Goal: Check status: Check status

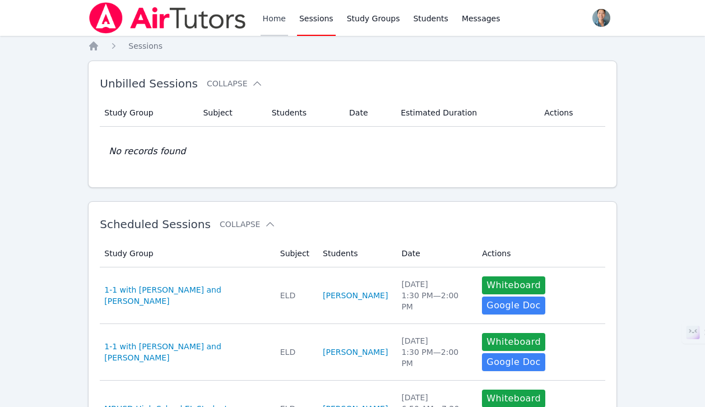
click at [274, 20] on link "Home" at bounding box center [274, 18] width 27 height 36
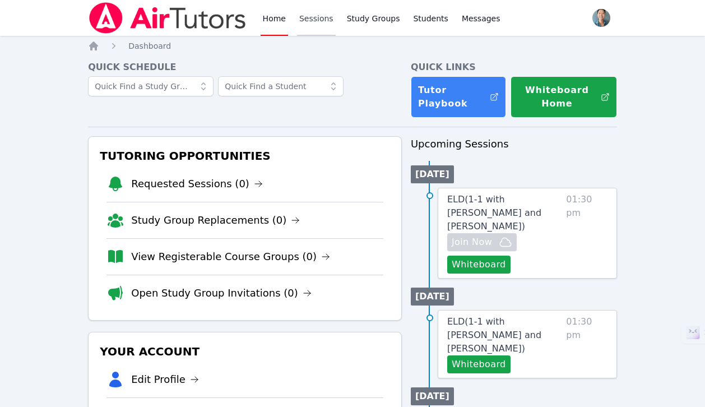
click at [308, 23] on link "Sessions" at bounding box center [316, 18] width 39 height 36
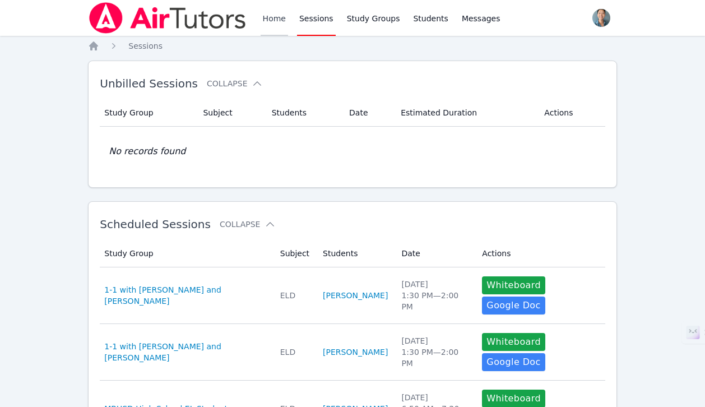
click at [265, 19] on link "Home" at bounding box center [274, 18] width 27 height 36
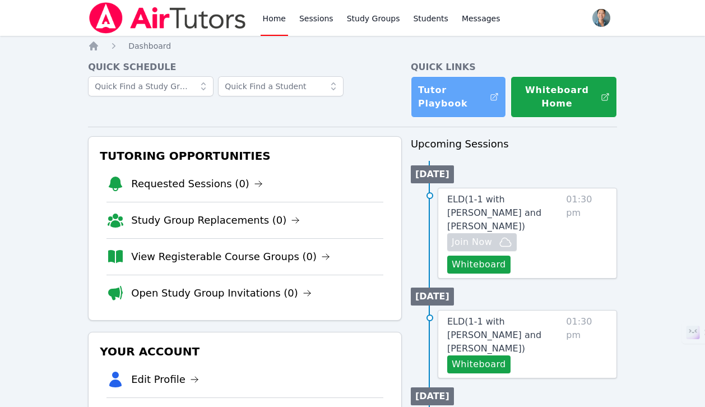
click at [435, 92] on link "Tutor Playbook" at bounding box center [458, 96] width 95 height 41
click at [321, 26] on link "Sessions" at bounding box center [316, 18] width 39 height 36
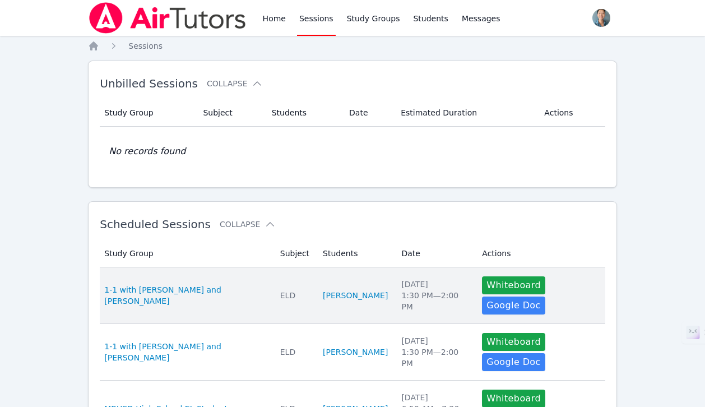
click at [395, 286] on td "Date [DATE] 1:30 PM — 2:00 PM" at bounding box center [435, 296] width 81 height 57
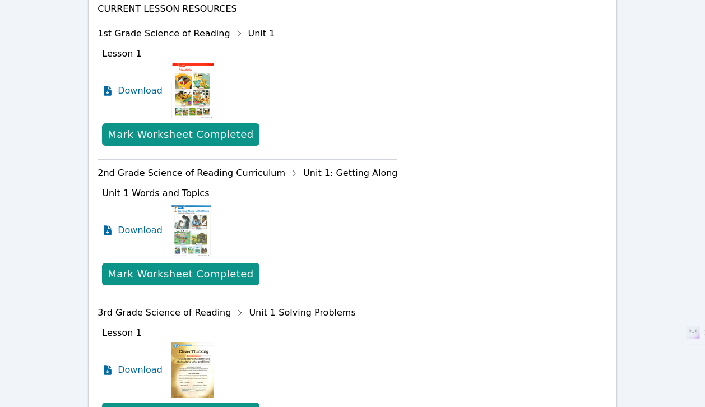
scroll to position [852, 0]
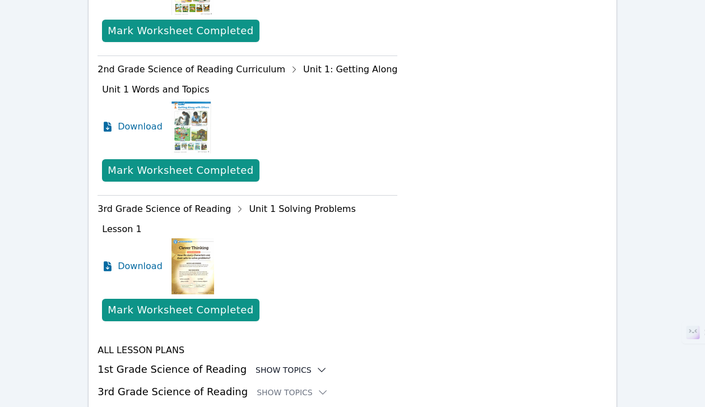
click at [285, 365] on div "Show Topics" at bounding box center [292, 370] width 72 height 11
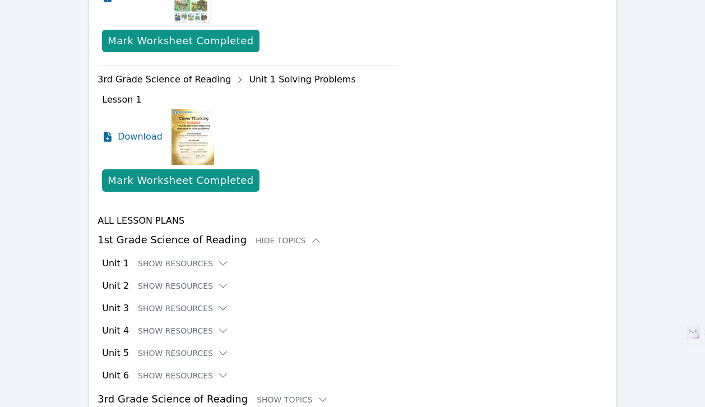
scroll to position [986, 0]
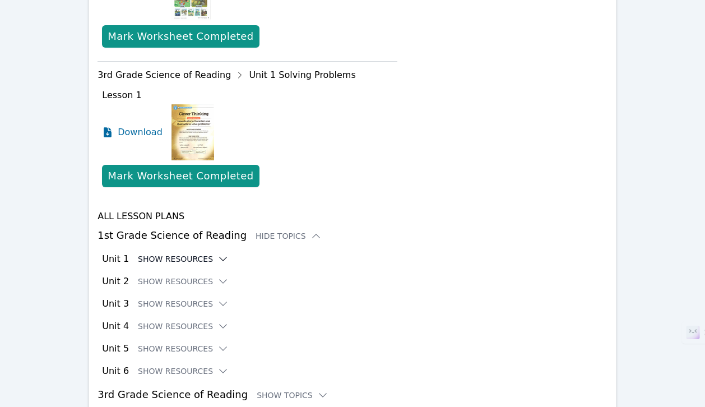
click at [218, 253] on icon at bounding box center [223, 258] width 11 height 11
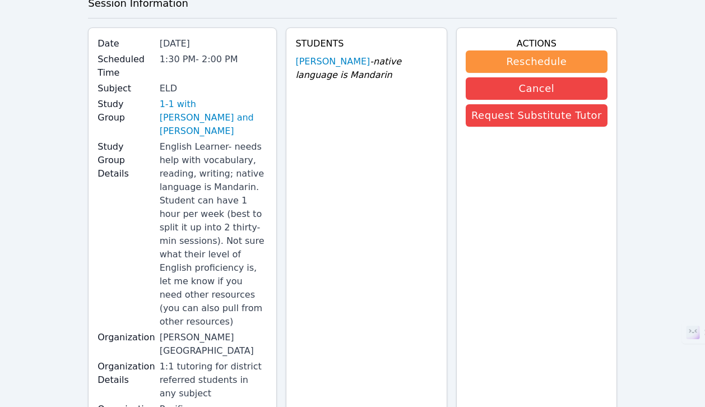
scroll to position [0, 0]
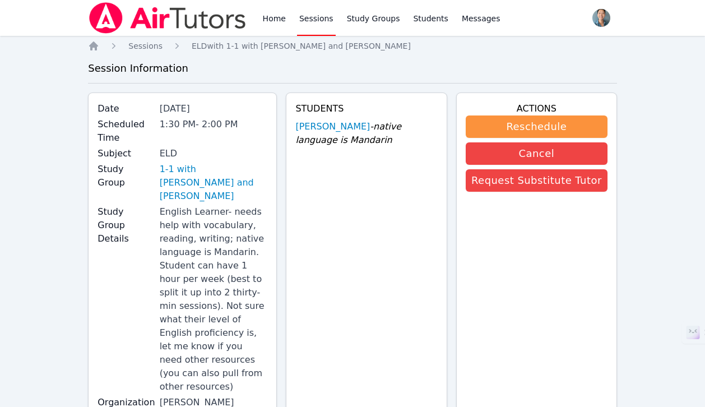
click at [317, 19] on link "Sessions" at bounding box center [316, 18] width 39 height 36
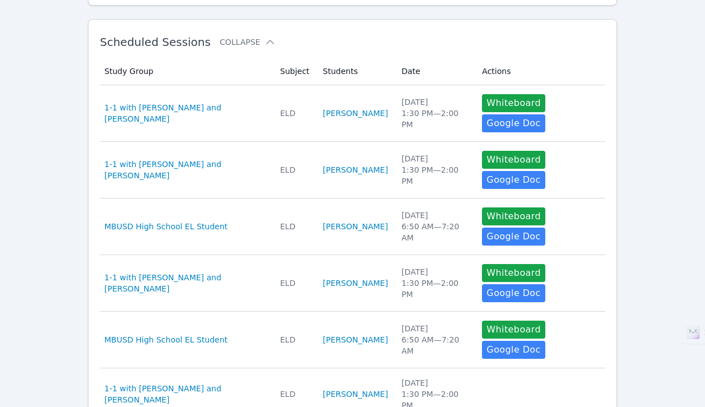
scroll to position [177, 0]
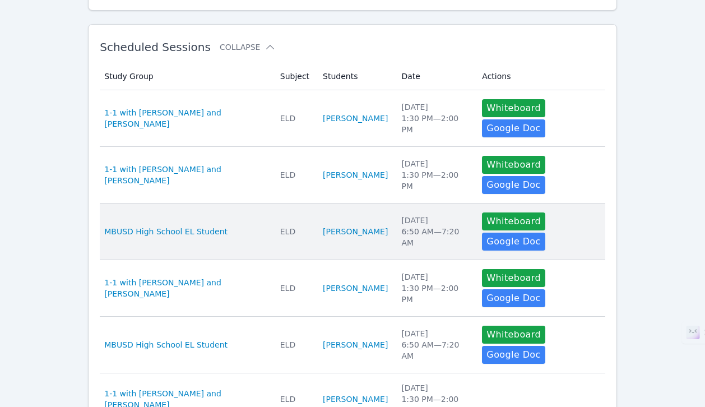
click at [402, 215] on div "[DATE] 6:50 AM — 7:20 AM" at bounding box center [435, 232] width 67 height 34
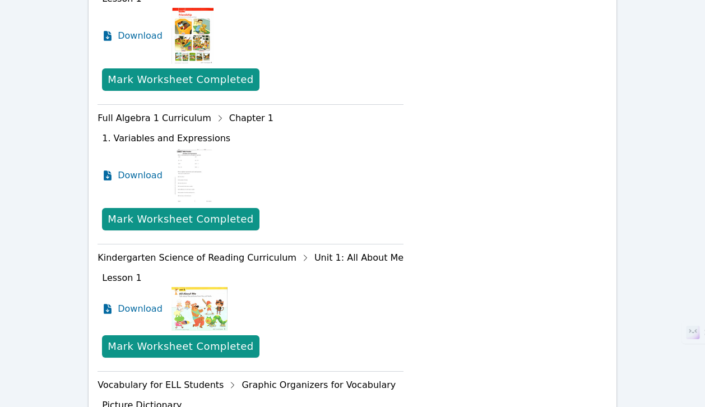
scroll to position [905, 0]
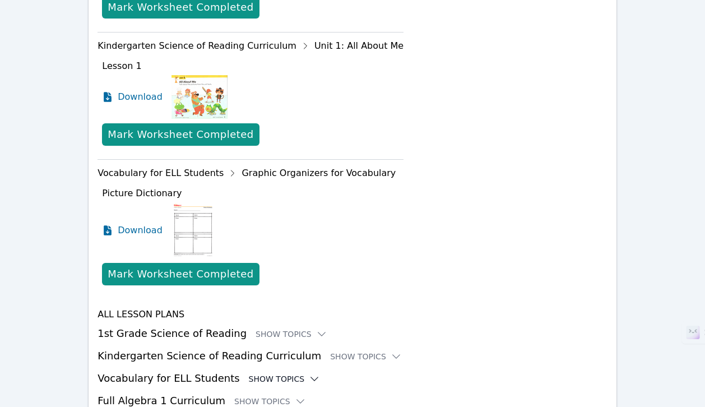
click at [268, 373] on div "Show Topics" at bounding box center [285, 378] width 72 height 11
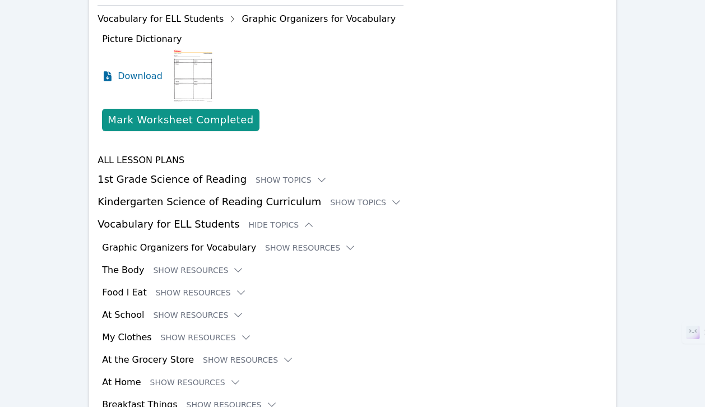
scroll to position [1076, 0]
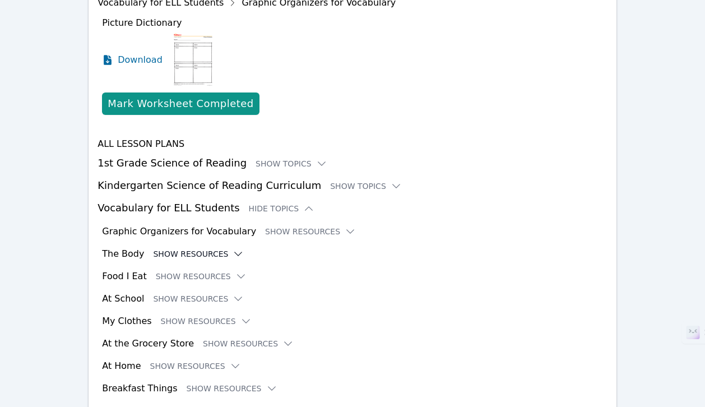
click at [233, 248] on icon at bounding box center [238, 253] width 11 height 11
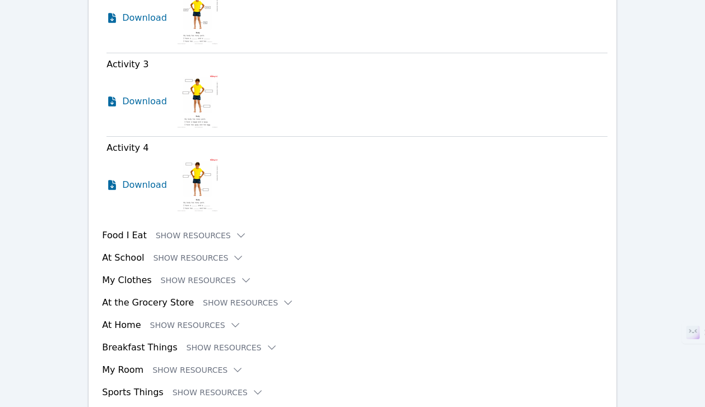
scroll to position [1532, 0]
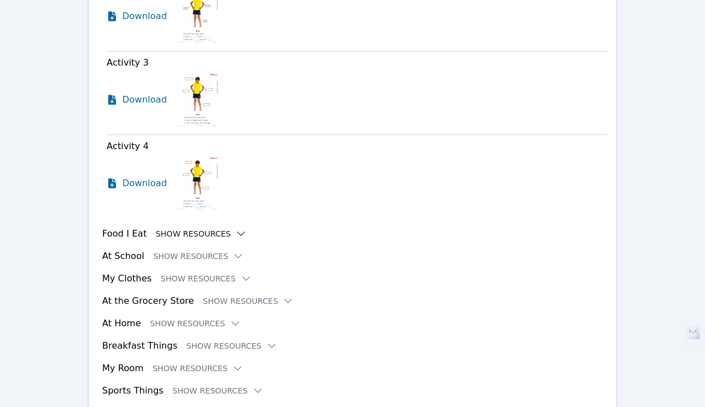
click at [236, 228] on icon at bounding box center [241, 233] width 11 height 11
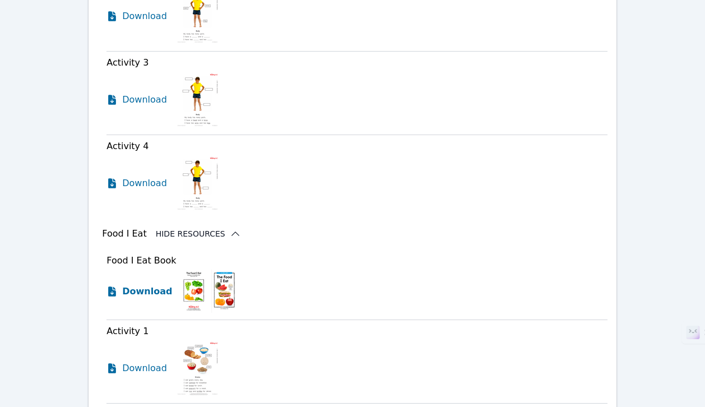
click at [156, 285] on span "Download" at bounding box center [147, 291] width 50 height 13
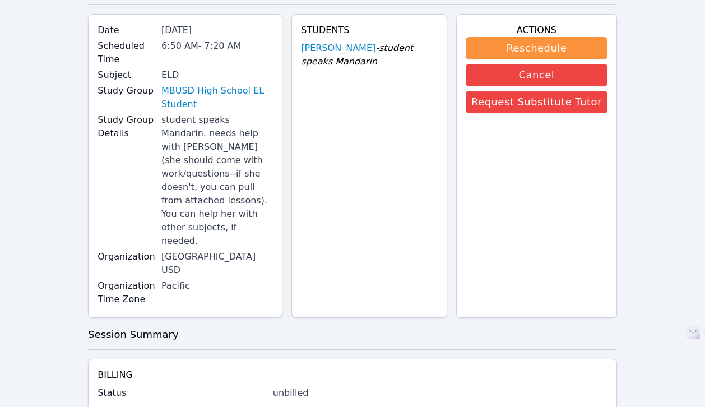
scroll to position [0, 0]
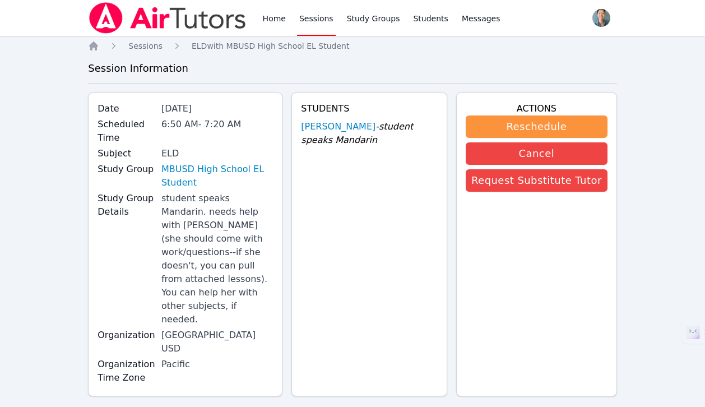
click at [290, 27] on div "Home Sessions Study Groups Students Messages" at bounding box center [382, 18] width 242 height 36
click at [276, 20] on link "Home" at bounding box center [274, 18] width 27 height 36
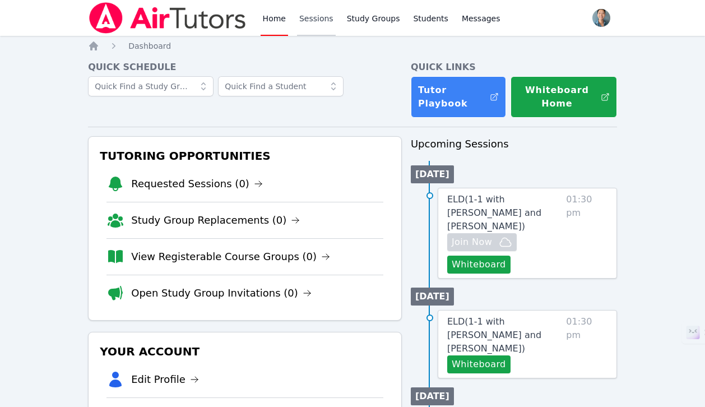
click at [310, 27] on link "Sessions" at bounding box center [316, 18] width 39 height 36
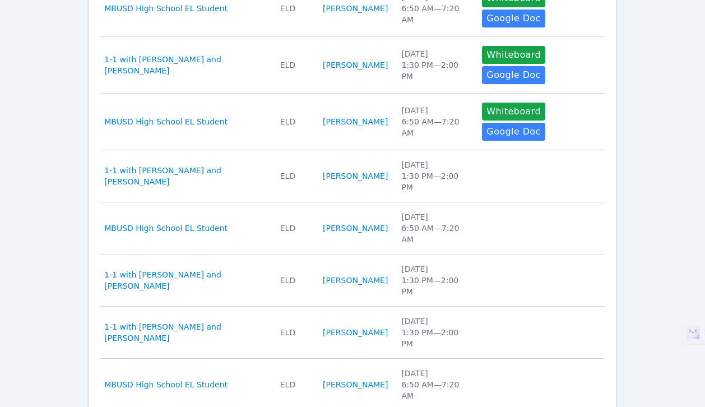
scroll to position [407, 0]
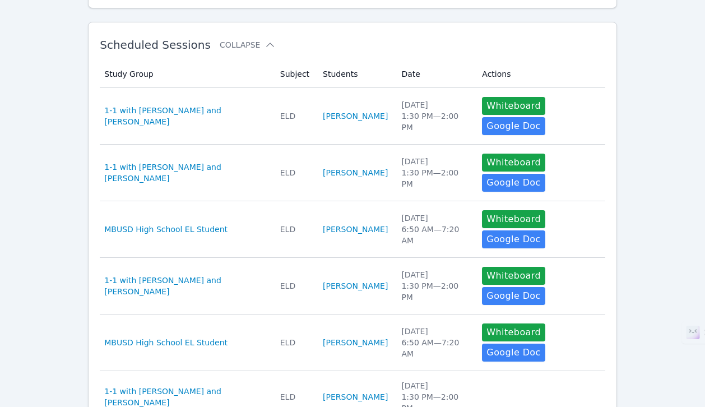
scroll to position [0, 0]
